Goal: Find specific page/section: Find specific page/section

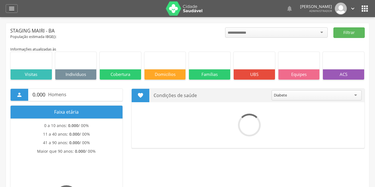
click at [10, 10] on icon "" at bounding box center [11, 8] width 7 height 7
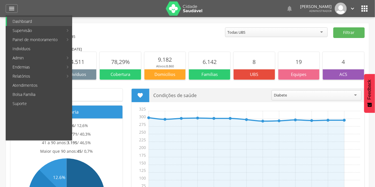
click at [9, 33] on link "Supervisão" at bounding box center [35, 30] width 56 height 9
click at [100, 29] on link "Mapa da cidade" at bounding box center [104, 30] width 64 height 9
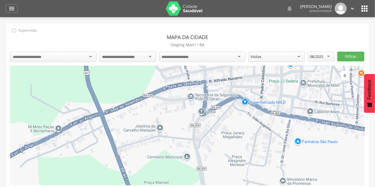
click at [76, 56] on div at bounding box center [53, 57] width 86 height 10
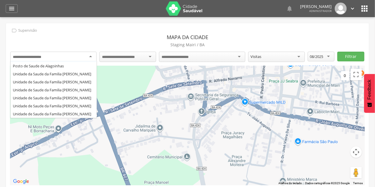
scroll to position [37, 0]
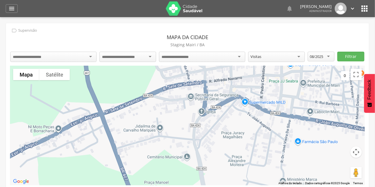
click at [74, 55] on div at bounding box center [53, 57] width 86 height 10
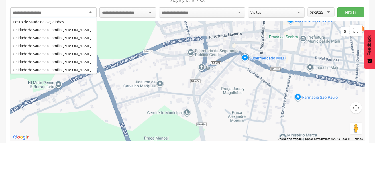
scroll to position [29, 0]
click at [71, 93] on div " Supervisão Mapa da cidade [GEOGRAPHIC_DATA] [GEOGRAPHIC_DATA] / BA UBS [PERSO…" at bounding box center [187, 108] width 363 height 171
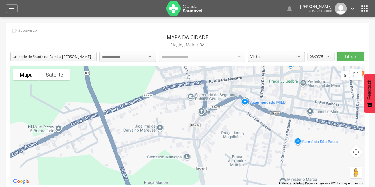
click at [127, 58] on input "select-one" at bounding box center [114, 56] width 25 height 5
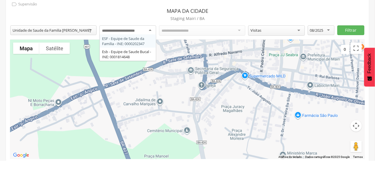
click at [136, 80] on div "**********" at bounding box center [187, 108] width 363 height 171
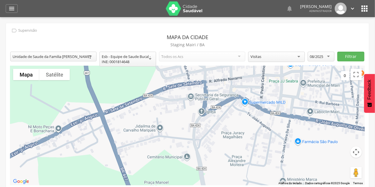
click at [325, 58] on div "08/2025" at bounding box center [321, 57] width 27 height 10
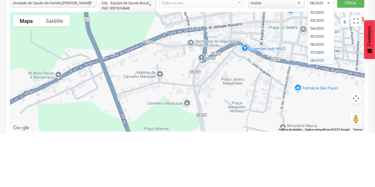
click at [321, 104] on div "**********" at bounding box center [187, 108] width 363 height 171
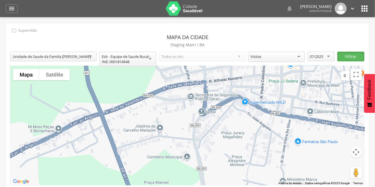
click at [353, 58] on button "Filtrar" at bounding box center [351, 57] width 27 height 10
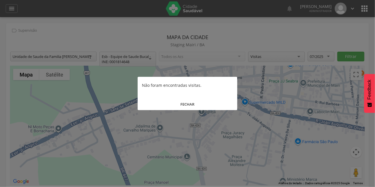
click at [189, 106] on button "FECHAR" at bounding box center [188, 104] width 100 height 12
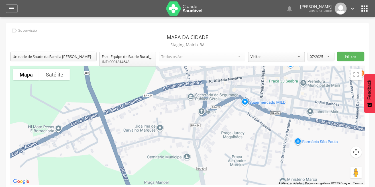
click at [317, 57] on div "07/2025" at bounding box center [316, 56] width 13 height 5
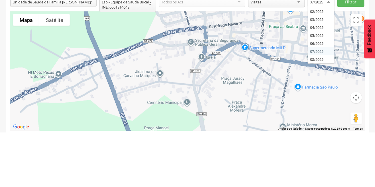
click at [322, 97] on div "**********" at bounding box center [187, 108] width 363 height 171
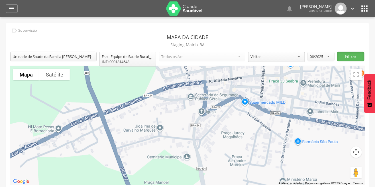
click at [352, 54] on button "Filtrar" at bounding box center [351, 57] width 27 height 10
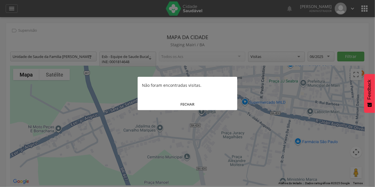
click at [196, 110] on button "FECHAR" at bounding box center [188, 104] width 100 height 12
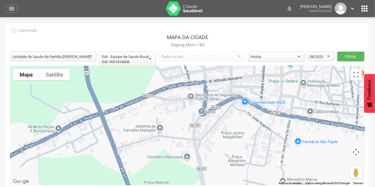
click at [143, 61] on div "Esb - Equipe de Saude Bucal - INE: 0001814648" at bounding box center [128, 59] width 52 height 10
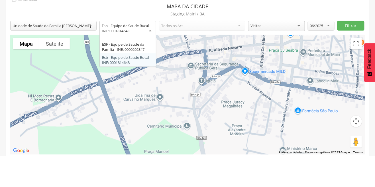
click at [136, 79] on div "**********" at bounding box center [187, 108] width 363 height 171
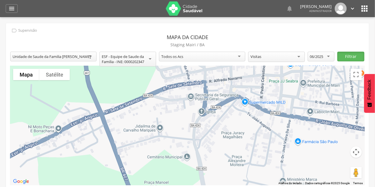
click at [342, 57] on button "Filtrar" at bounding box center [351, 57] width 27 height 10
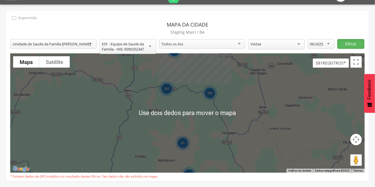
scroll to position [17, 0]
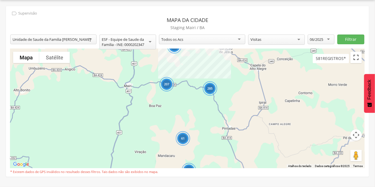
click at [356, 58] on button "Ativar a visualização em tela cheia" at bounding box center [356, 57] width 11 height 11
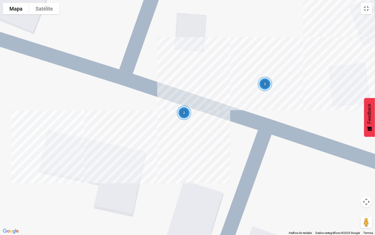
click at [361, 186] on button "Arraste o Pegman até o mapa para abrir o Street View" at bounding box center [366, 221] width 11 height 11
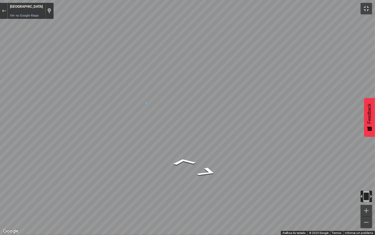
click at [362, 10] on button "Ativar a visualização em tela cheia" at bounding box center [366, 8] width 11 height 11
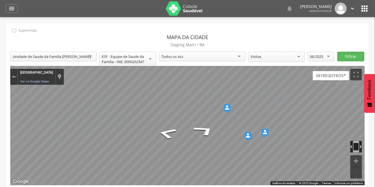
click at [9, 10] on icon "" at bounding box center [11, 8] width 7 height 7
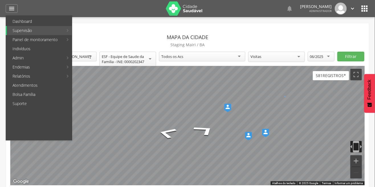
click at [364, 11] on icon "" at bounding box center [364, 8] width 9 height 9
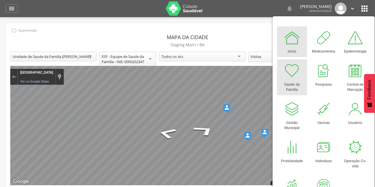
click at [292, 78] on div at bounding box center [292, 70] width 17 height 17
